Goal: Task Accomplishment & Management: Use online tool/utility

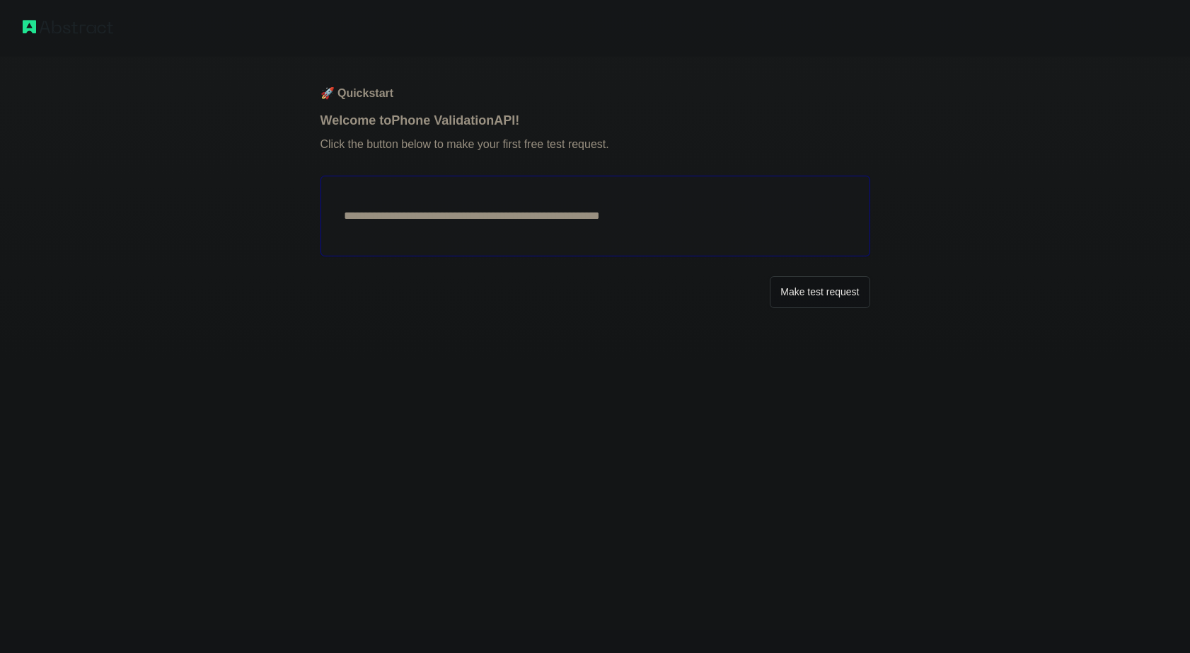
click at [786, 289] on button "Make test request" at bounding box center [820, 292] width 100 height 32
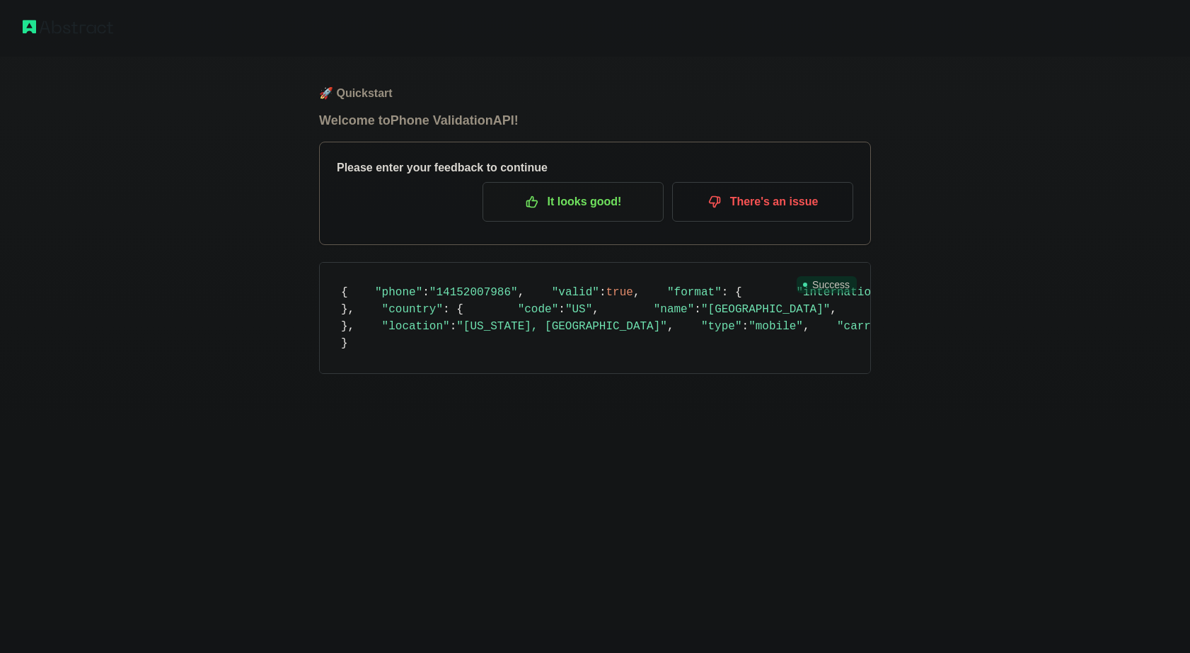
click at [587, 208] on p "It looks good!" at bounding box center [573, 202] width 160 height 24
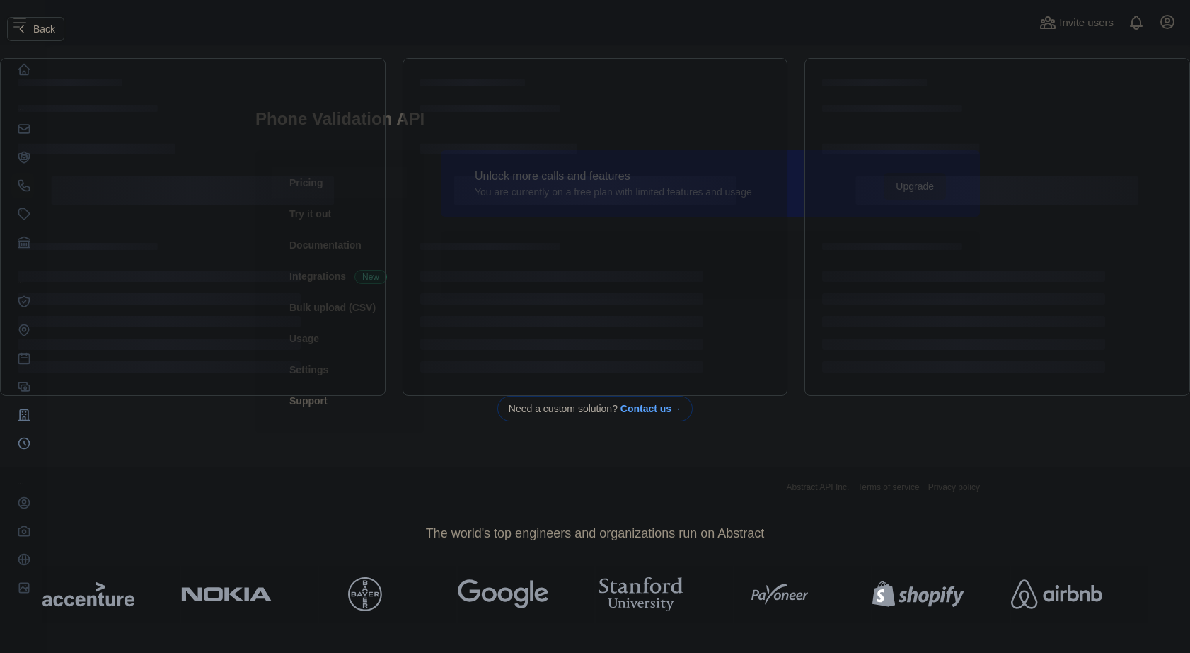
click at [25, 23] on icon at bounding box center [21, 28] width 11 height 11
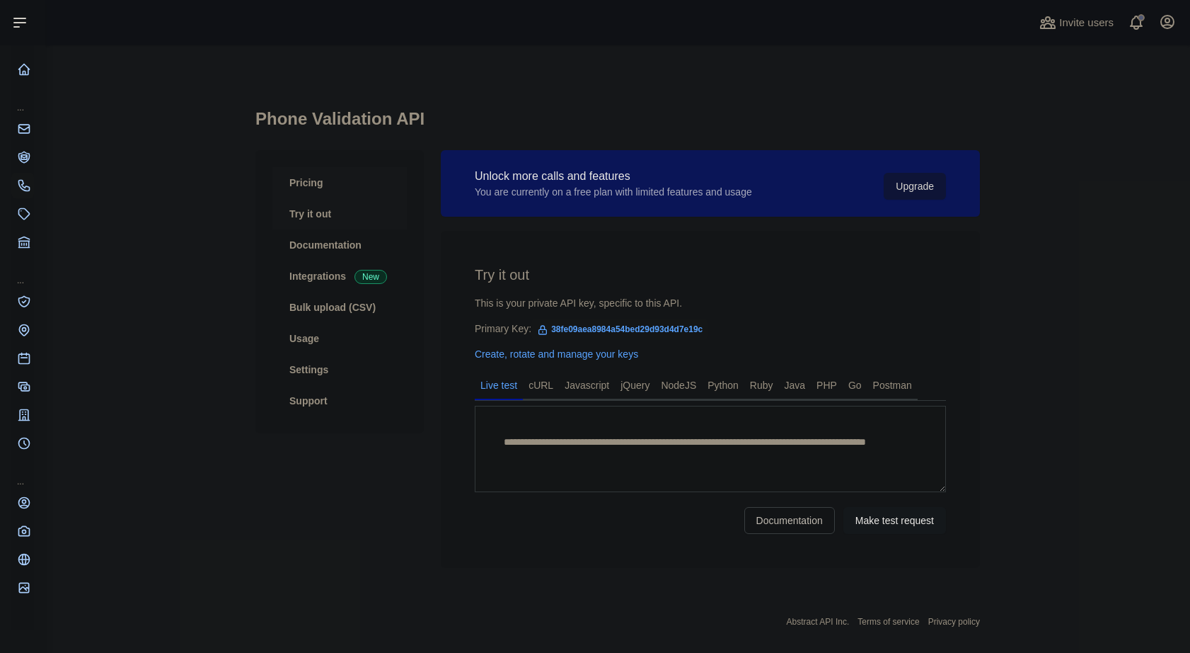
click at [292, 187] on link "Pricing" at bounding box center [339, 182] width 134 height 31
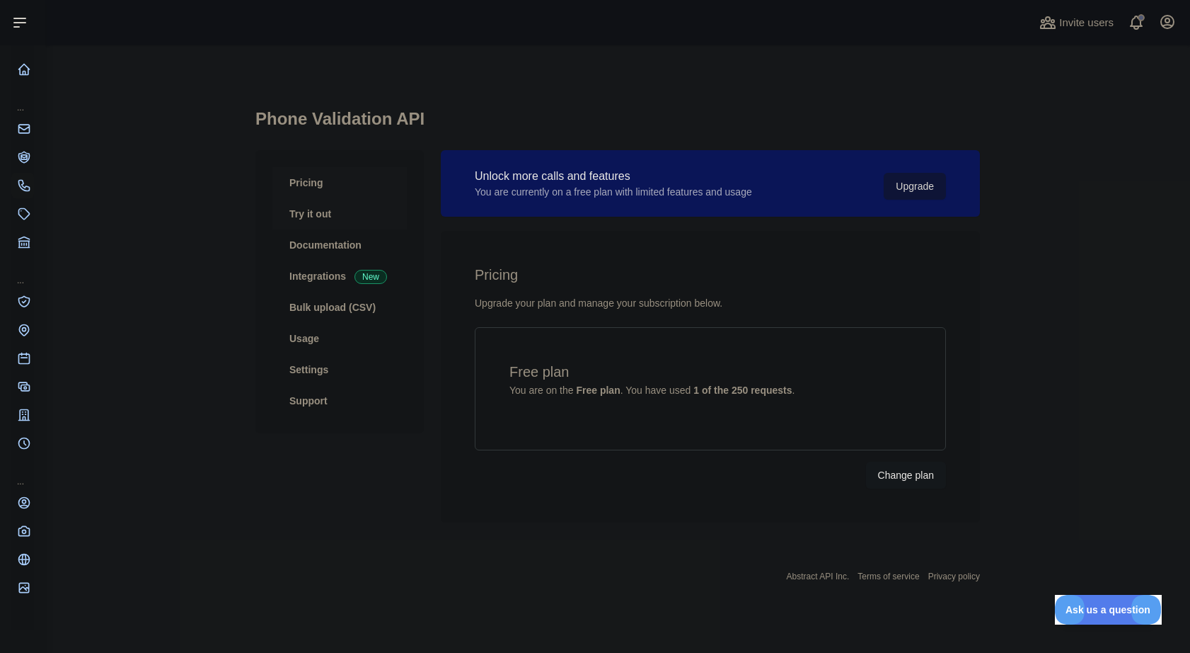
click at [313, 215] on link "Try it out" at bounding box center [339, 213] width 134 height 31
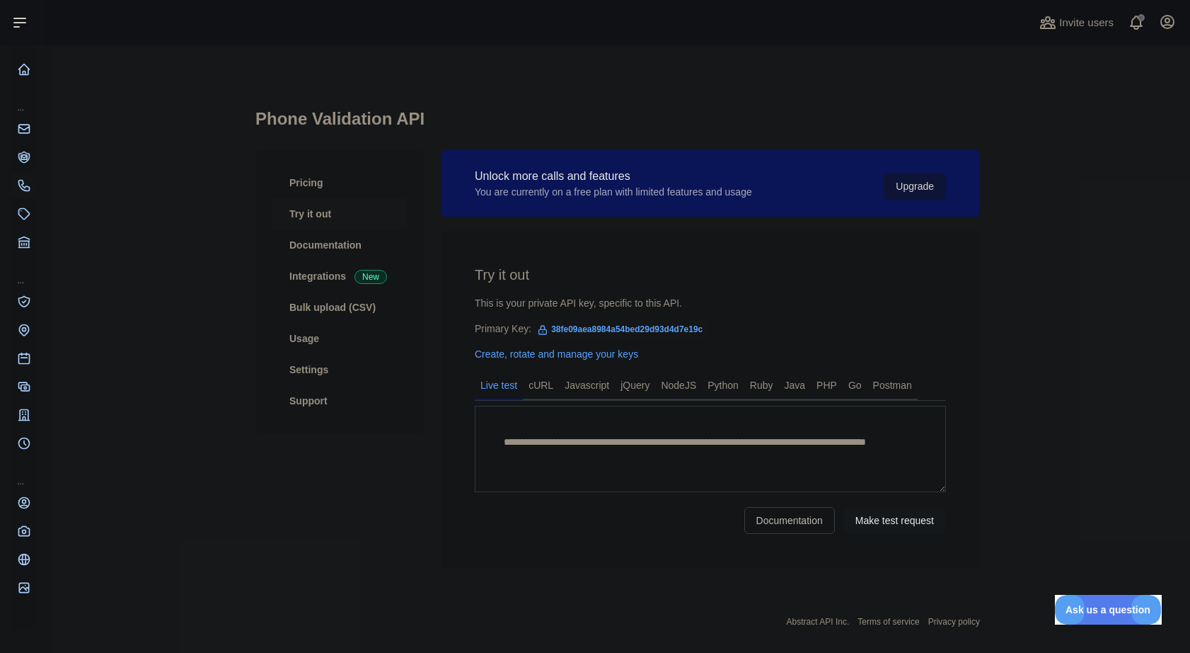
click at [613, 332] on span "38fe09aea8984a54bed29d93d4d7e19c" at bounding box center [620, 328] width 177 height 21
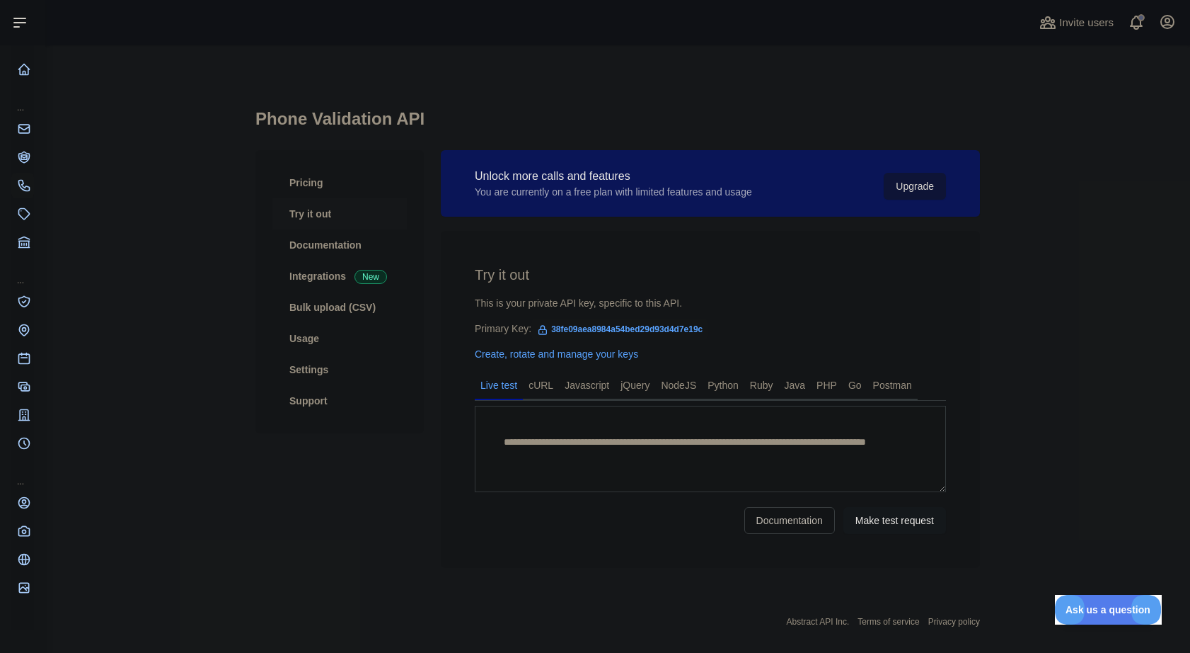
click at [613, 332] on span "38fe09aea8984a54bed29d93d4d7e19c" at bounding box center [620, 328] width 177 height 21
copy span "38fe09aea8984a54bed29d93d4d7e19c"
